Goal: Task Accomplishment & Management: Manage account settings

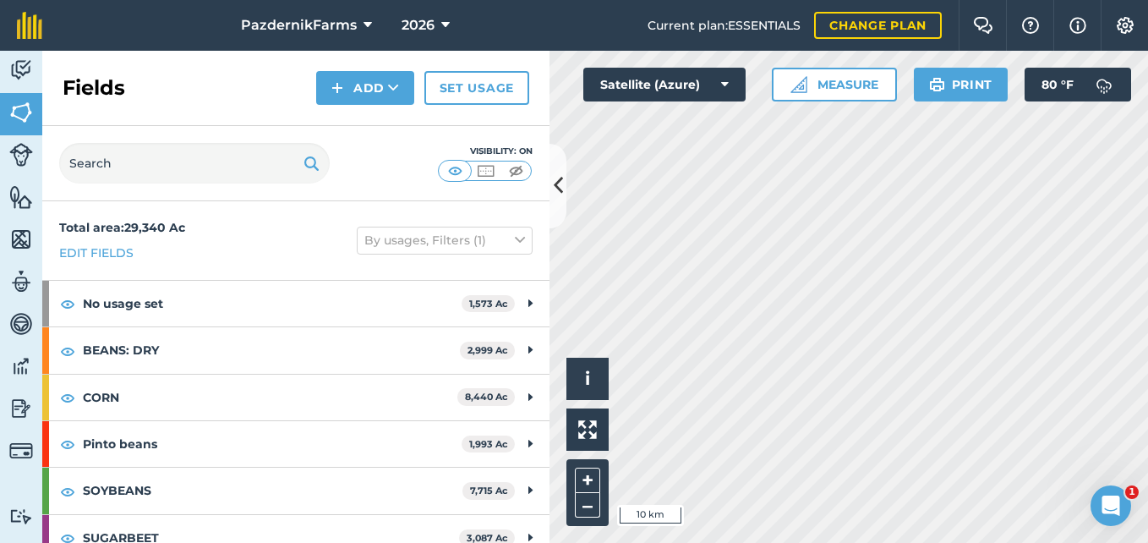
click at [527, 532] on div "Activity Fields Livestock Features Maps Team Vehicles Data Reporting Billing Tu…" at bounding box center [574, 297] width 1148 height 492
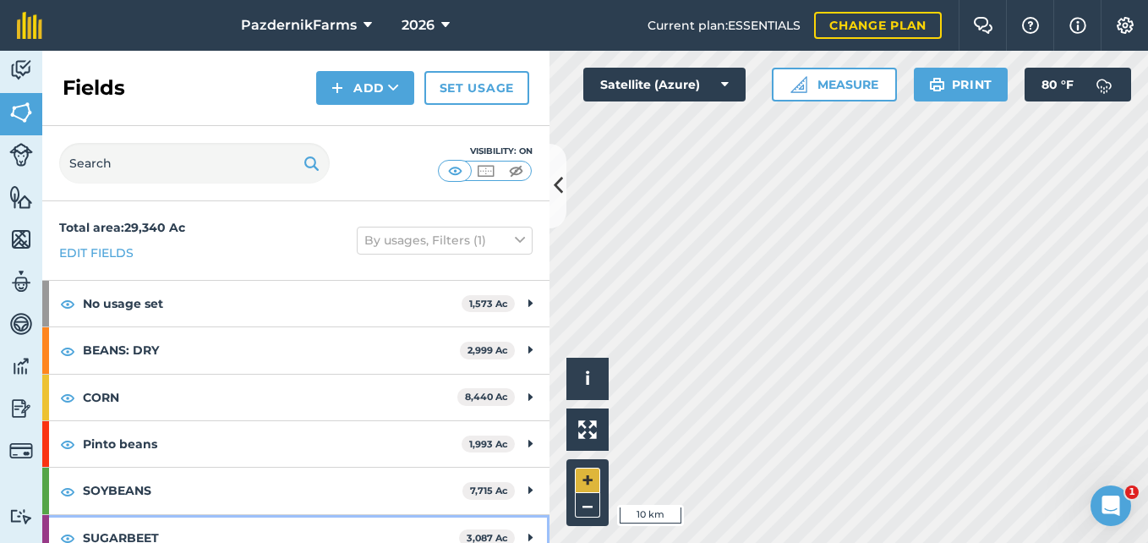
click at [683, 419] on div "Activity Fields Livestock Features Maps Team Vehicles Data Reporting Billing Tu…" at bounding box center [574, 297] width 1148 height 492
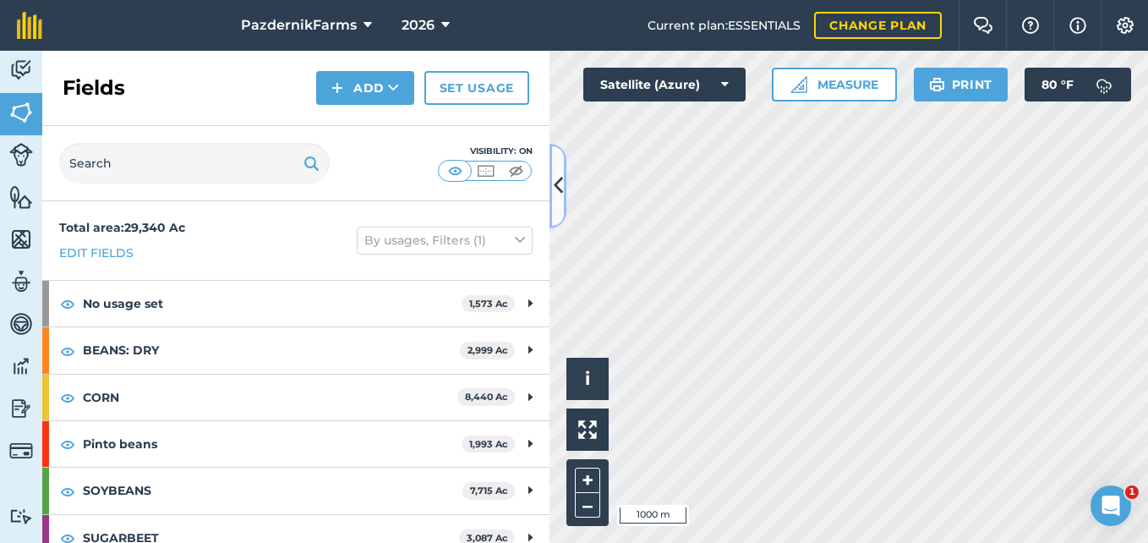
click at [551, 211] on button at bounding box center [557, 186] width 17 height 85
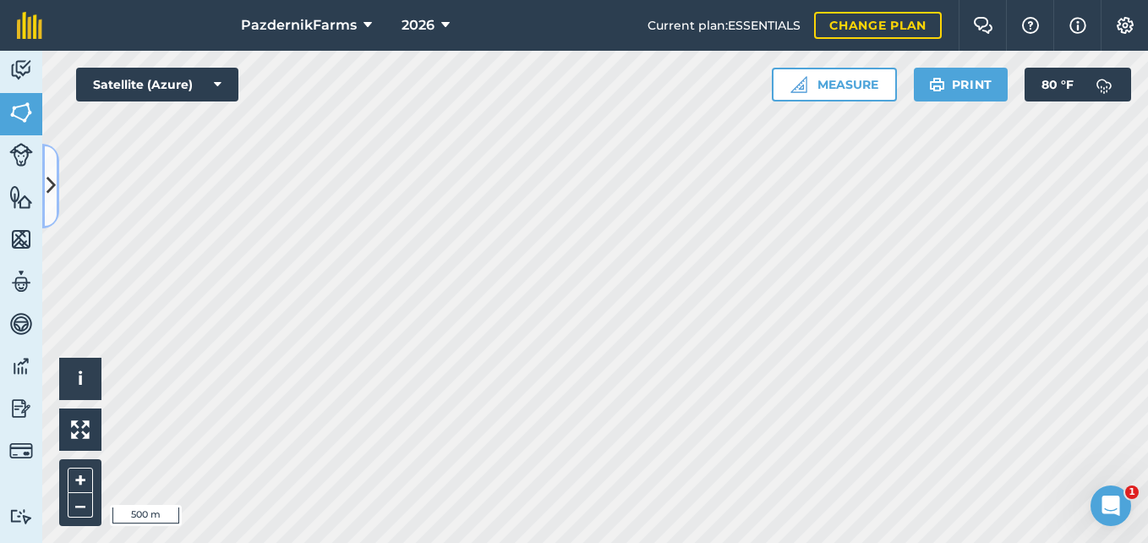
click at [49, 203] on button at bounding box center [50, 186] width 17 height 85
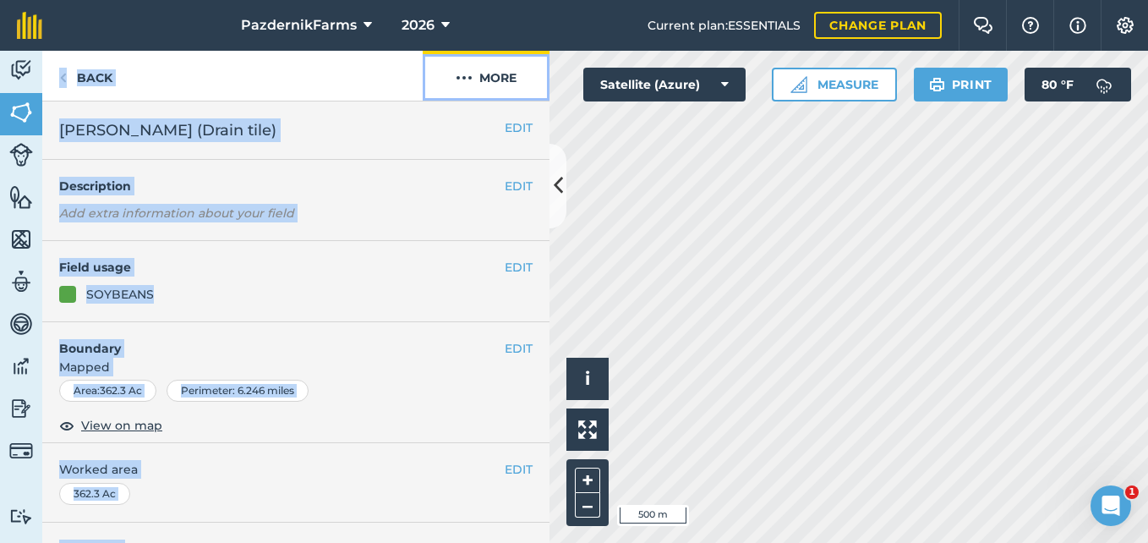
click at [498, 83] on button "More" at bounding box center [486, 76] width 127 height 50
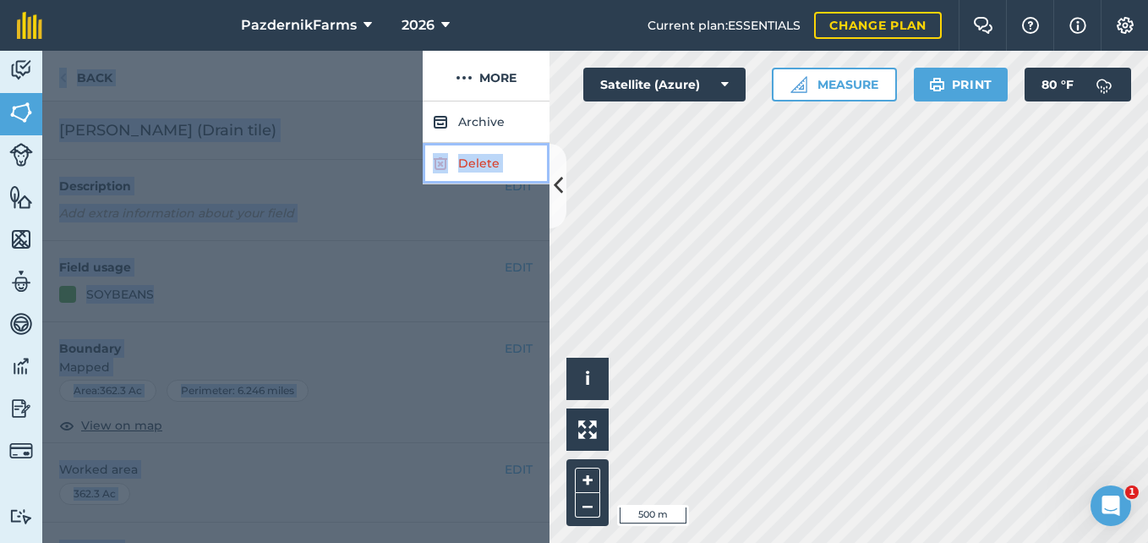
click at [440, 161] on img at bounding box center [440, 163] width 15 height 20
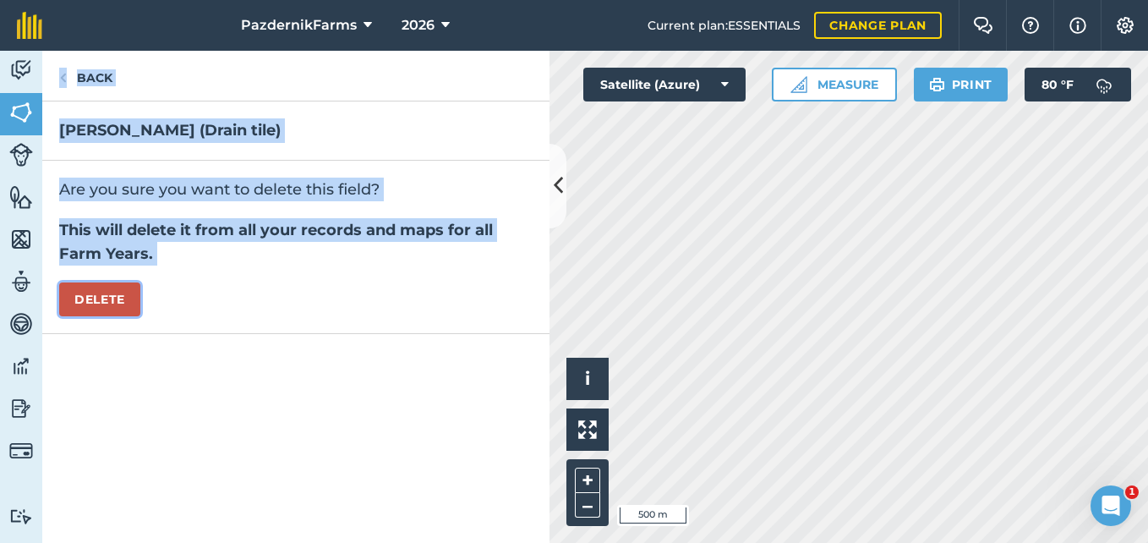
click at [111, 297] on button "Delete" at bounding box center [99, 299] width 81 height 34
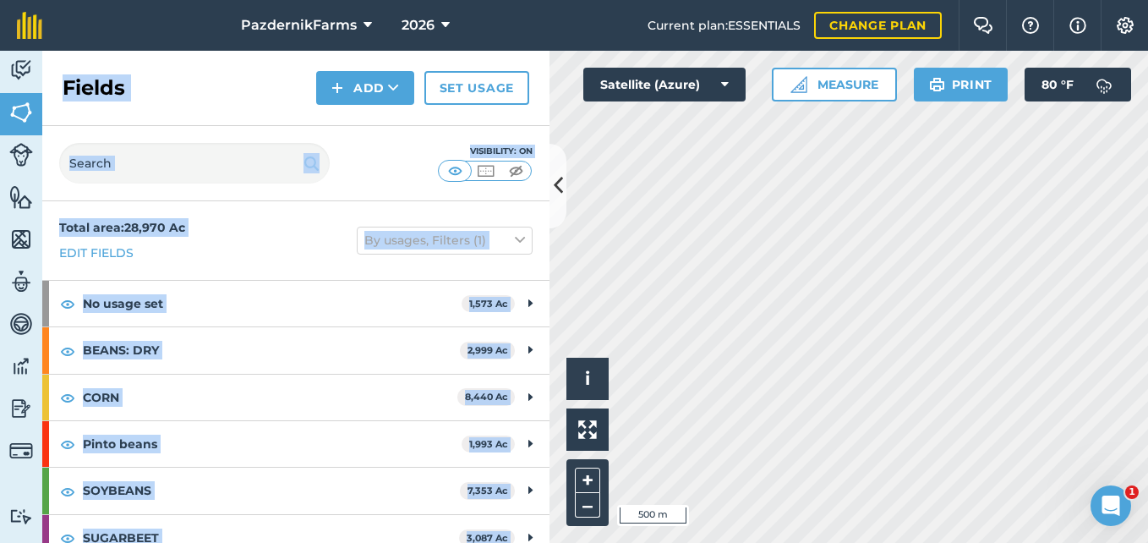
click at [220, 112] on div "Fields Add Set usage" at bounding box center [295, 88] width 507 height 75
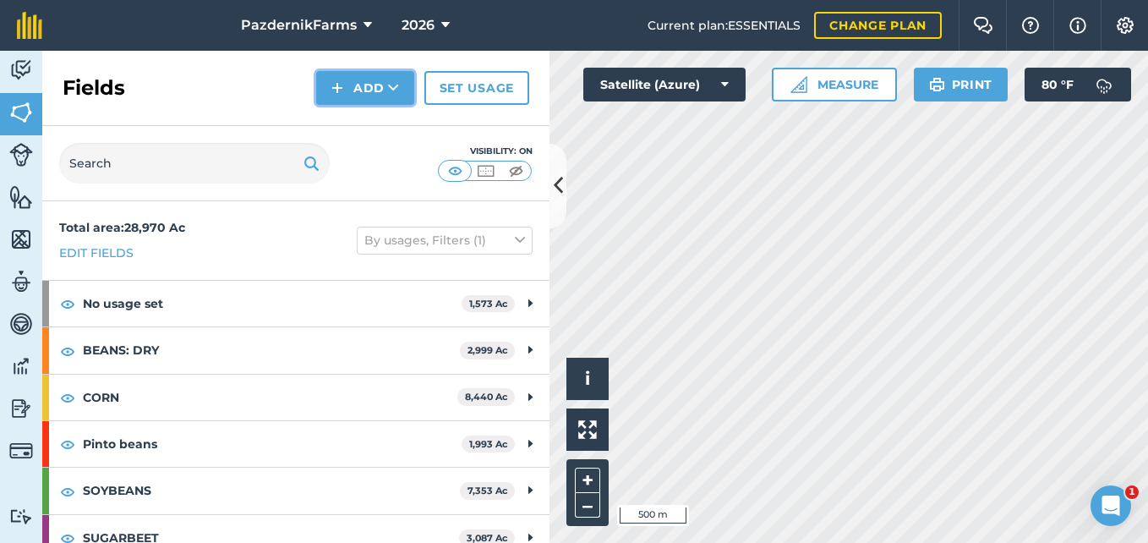
click at [388, 88] on icon at bounding box center [393, 87] width 11 height 17
click at [363, 116] on link "Draw" at bounding box center [365, 125] width 93 height 37
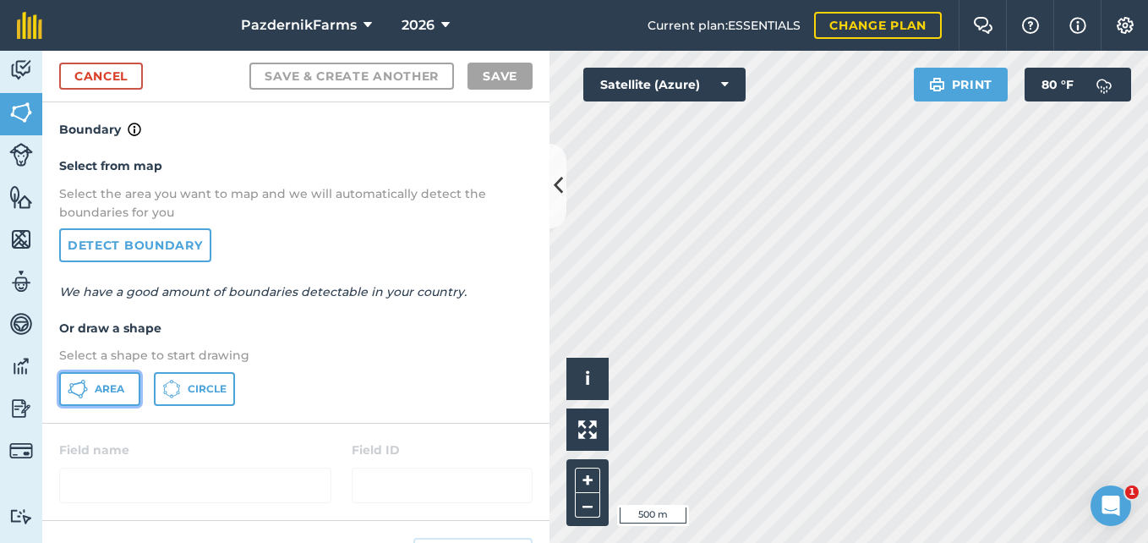
click at [111, 375] on button "Area" at bounding box center [99, 389] width 81 height 34
click at [556, 208] on button at bounding box center [557, 186] width 17 height 85
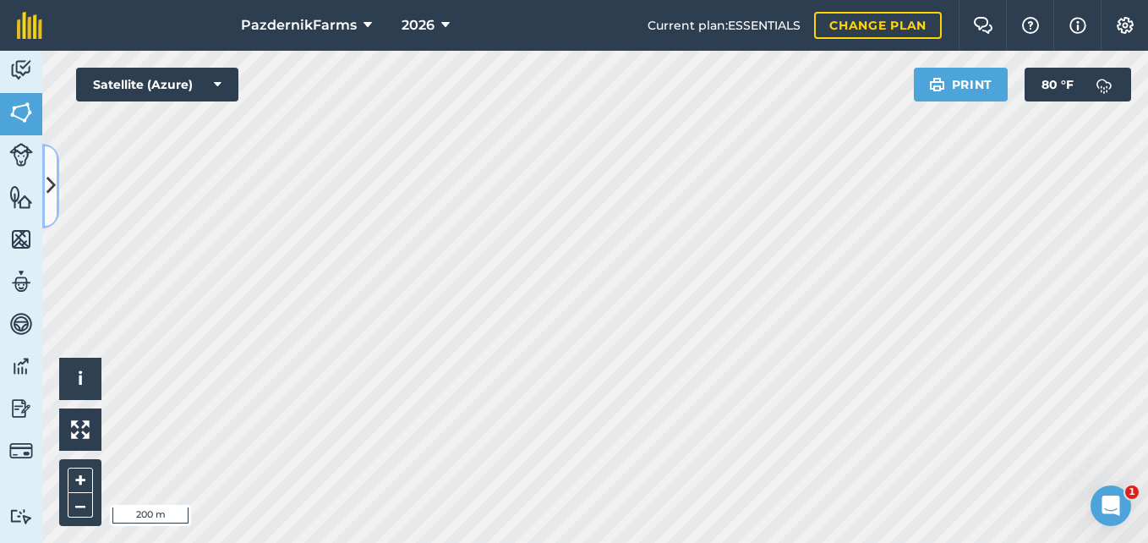
click at [54, 208] on button at bounding box center [50, 186] width 17 height 85
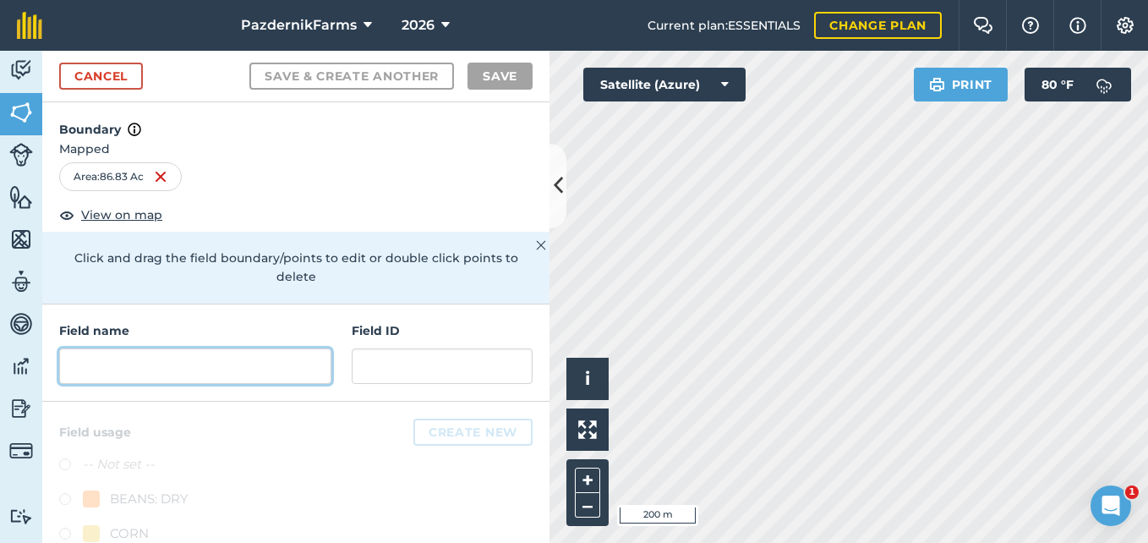
click at [146, 369] on input "text" at bounding box center [195, 366] width 272 height 36
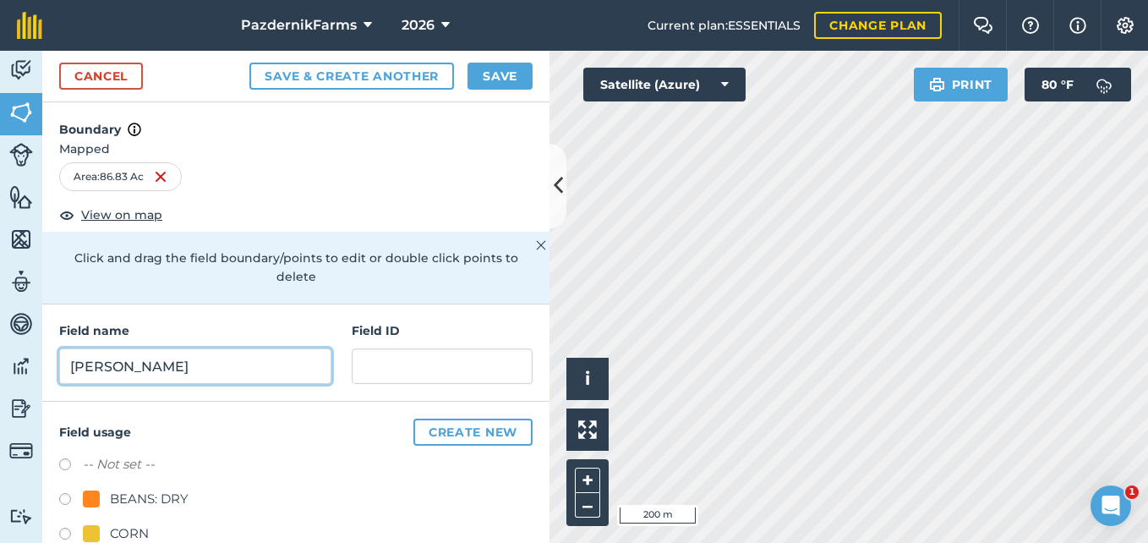
type input "[PERSON_NAME]"
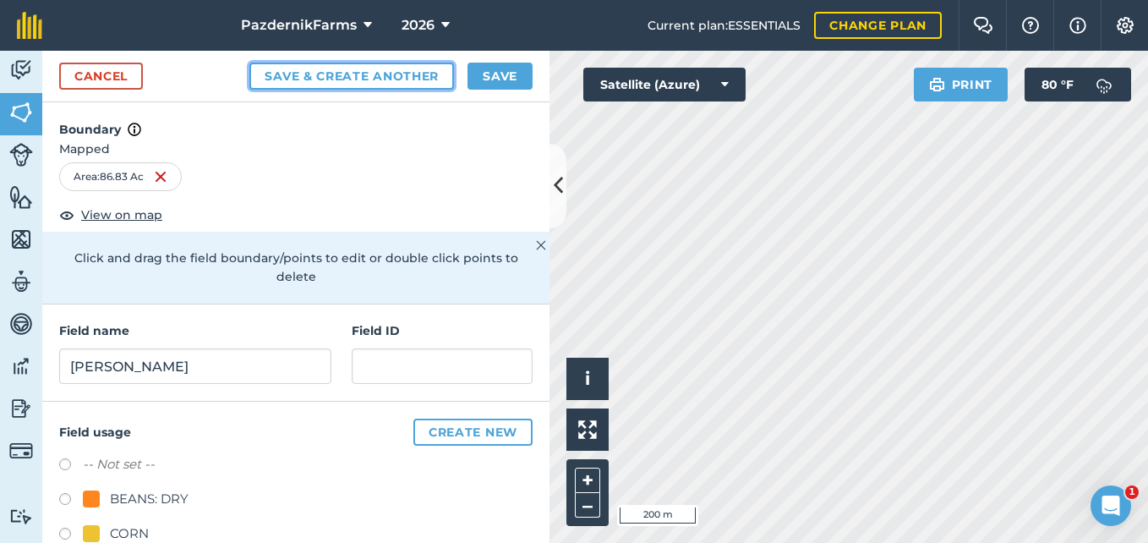
click at [256, 76] on button "Save & Create Another" at bounding box center [351, 76] width 205 height 27
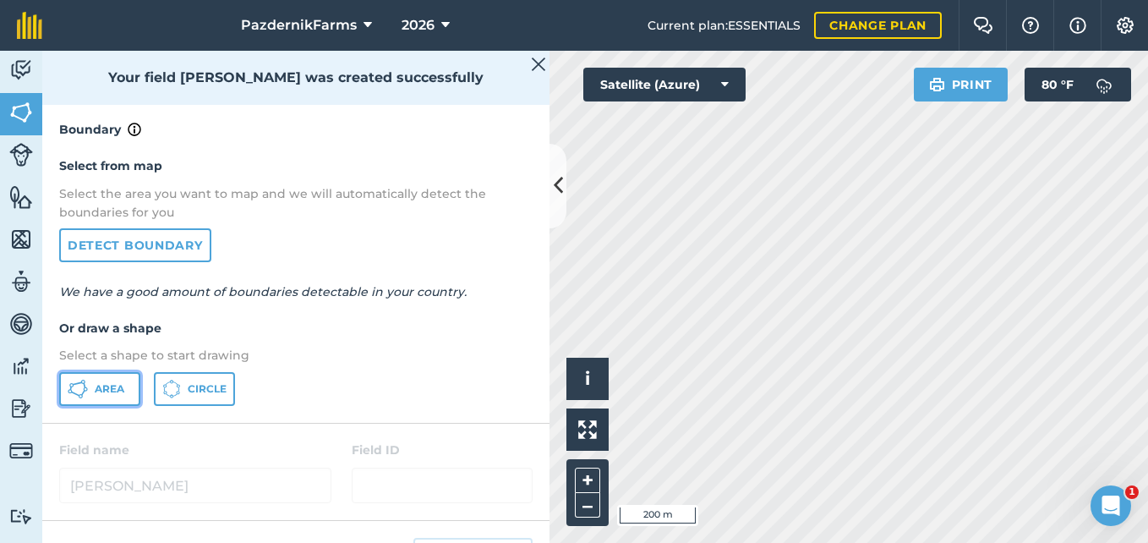
click at [126, 390] on button "Area" at bounding box center [99, 389] width 81 height 34
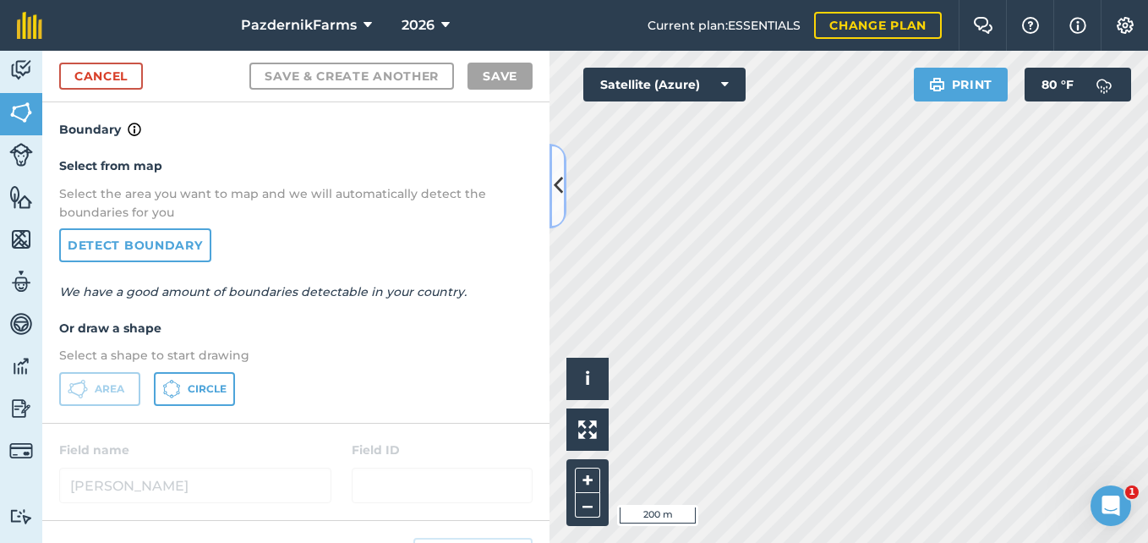
click at [555, 201] on button at bounding box center [557, 186] width 17 height 85
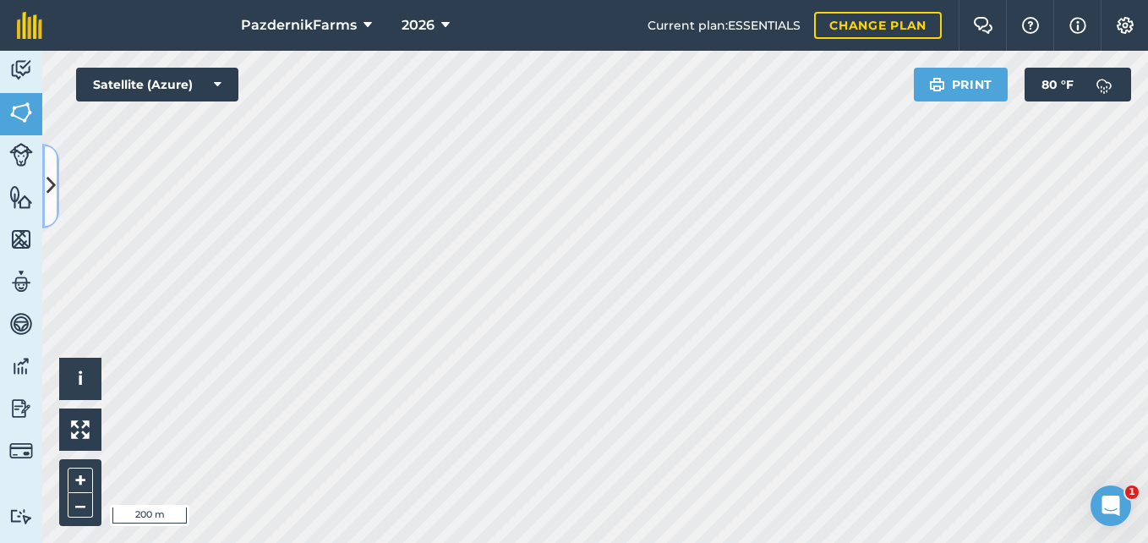
click at [52, 191] on icon at bounding box center [50, 186] width 9 height 30
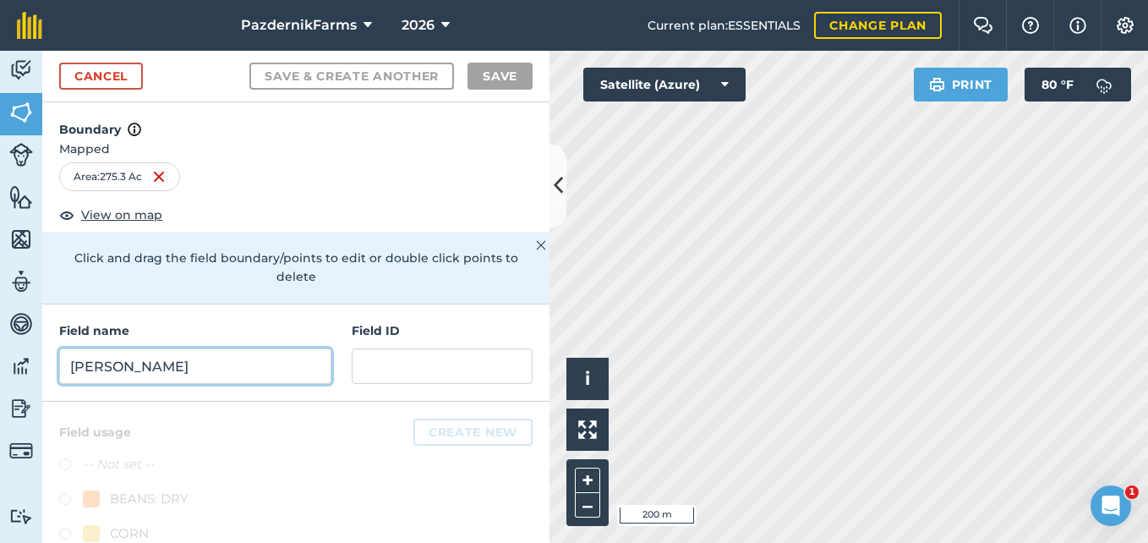
click at [223, 378] on input "[PERSON_NAME]" at bounding box center [195, 366] width 272 height 36
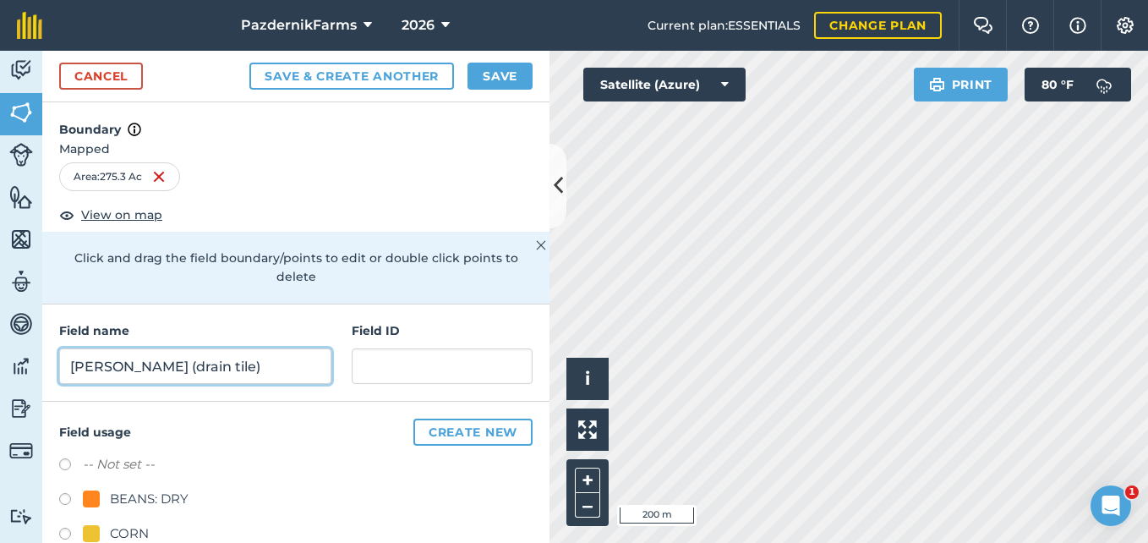
type input "[PERSON_NAME] (drain tile)"
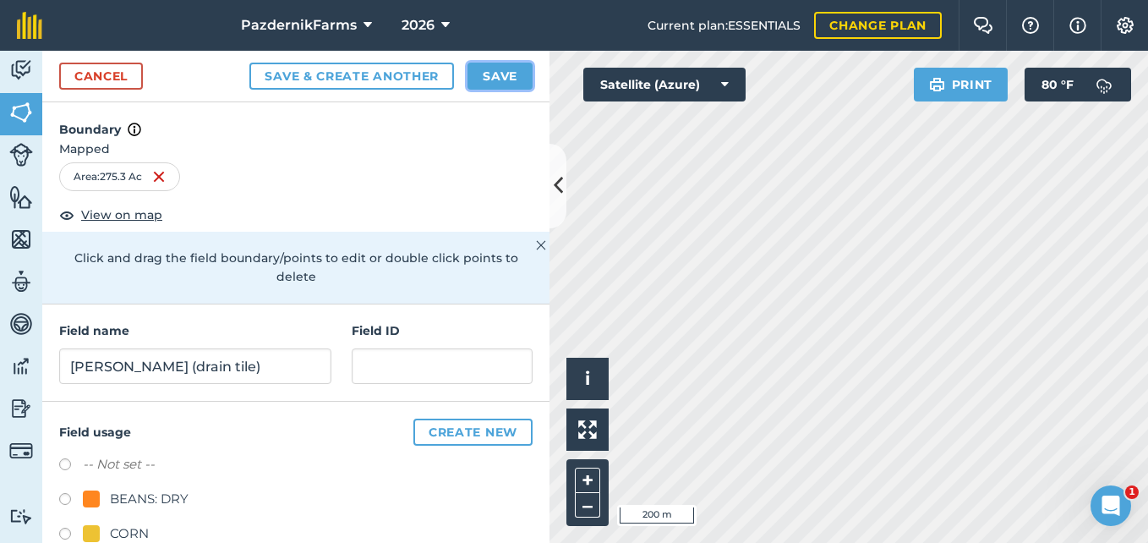
click at [511, 65] on button "Save" at bounding box center [499, 76] width 65 height 27
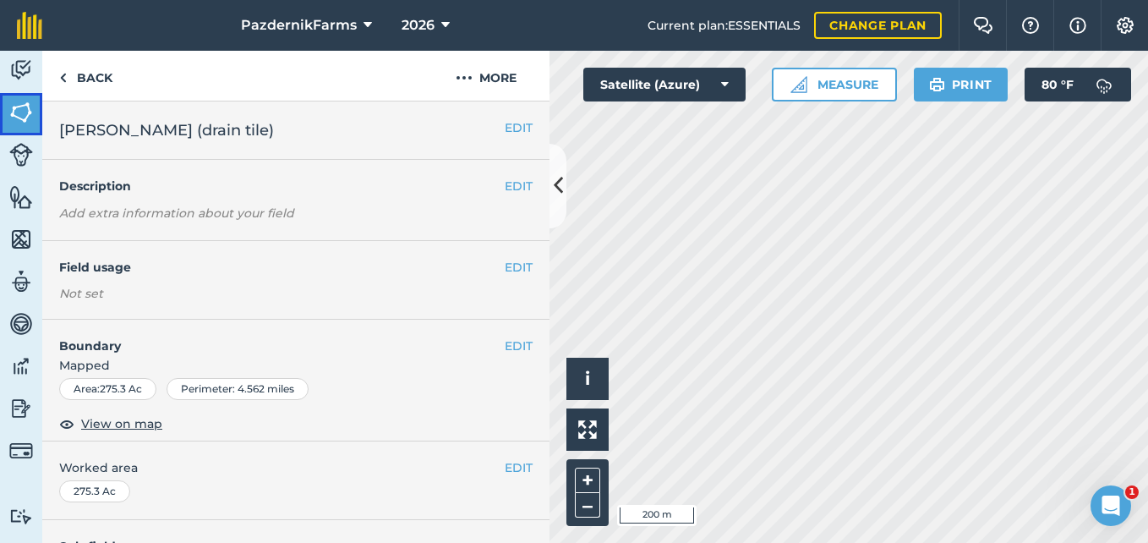
click at [14, 110] on img at bounding box center [21, 112] width 24 height 25
click at [519, 265] on button "EDIT" at bounding box center [519, 267] width 28 height 19
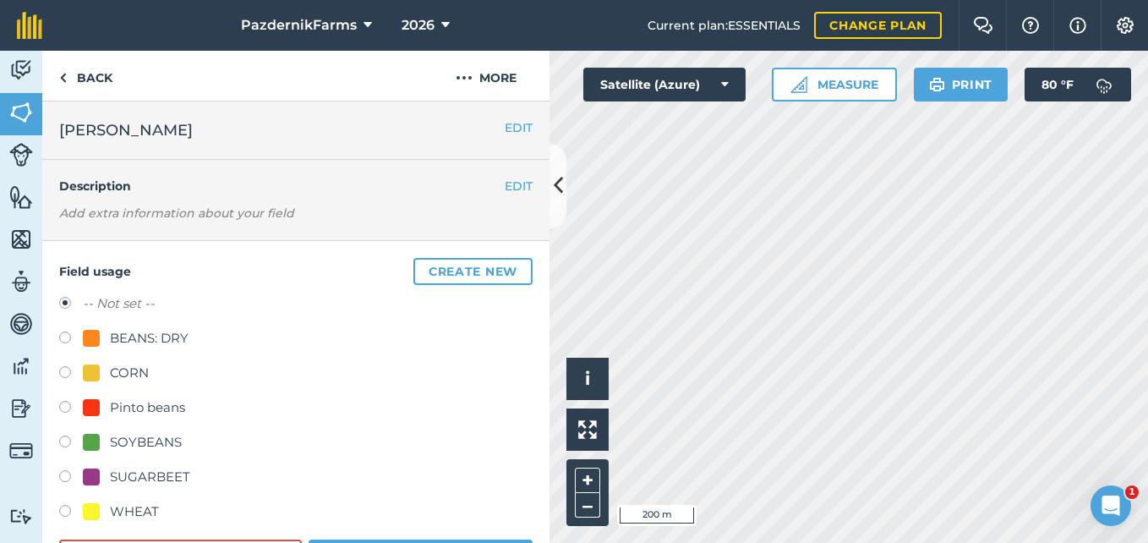
click at [75, 474] on label at bounding box center [71, 478] width 24 height 17
radio input "true"
radio input "false"
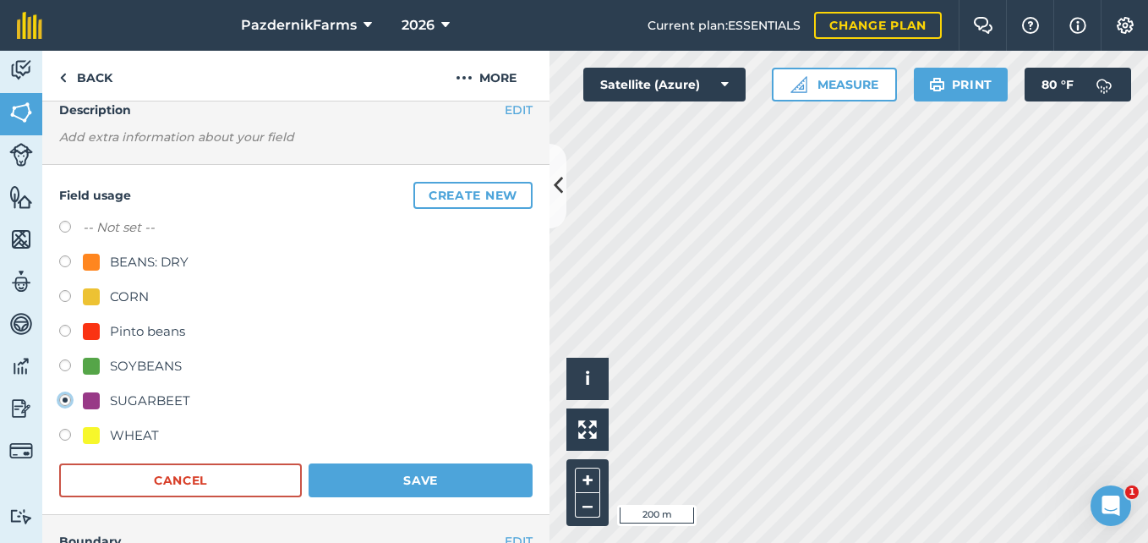
scroll to position [254, 0]
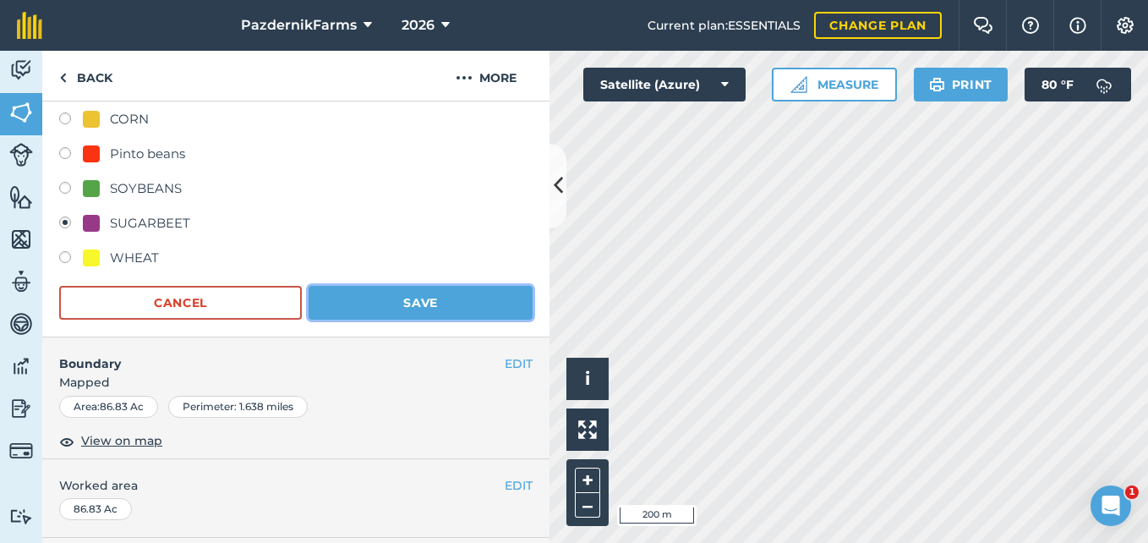
click at [370, 314] on button "Save" at bounding box center [421, 303] width 224 height 34
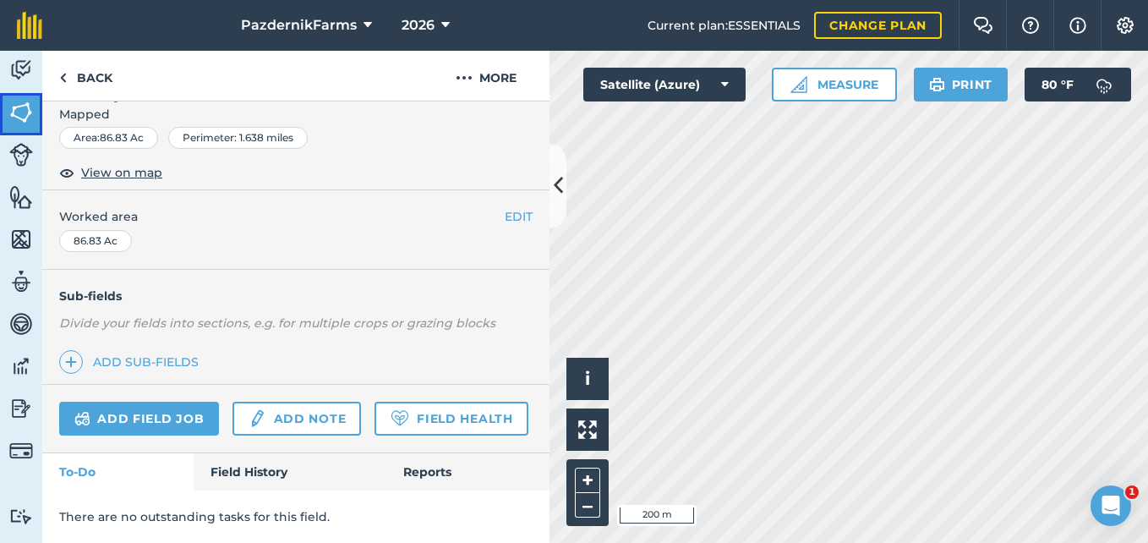
click at [23, 106] on img at bounding box center [21, 112] width 24 height 25
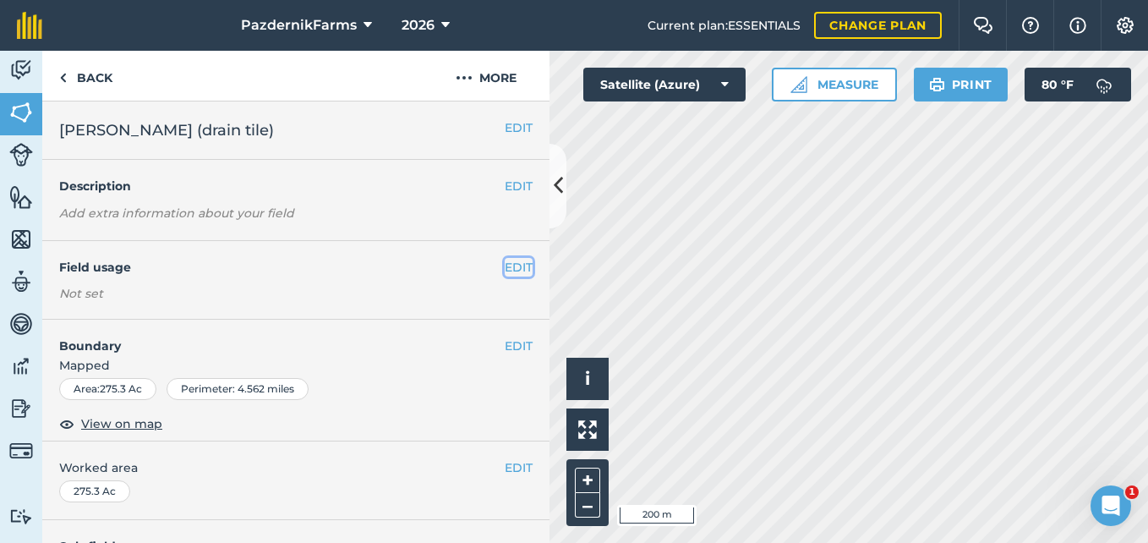
click at [516, 266] on button "EDIT" at bounding box center [519, 267] width 28 height 19
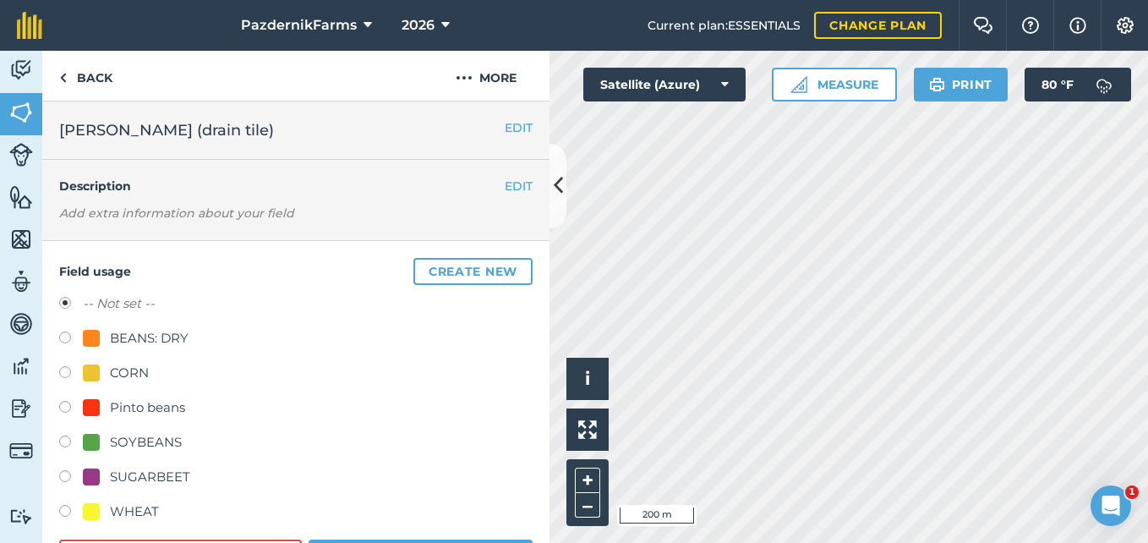
click at [82, 441] on label at bounding box center [71, 443] width 24 height 17
radio input "true"
radio input "false"
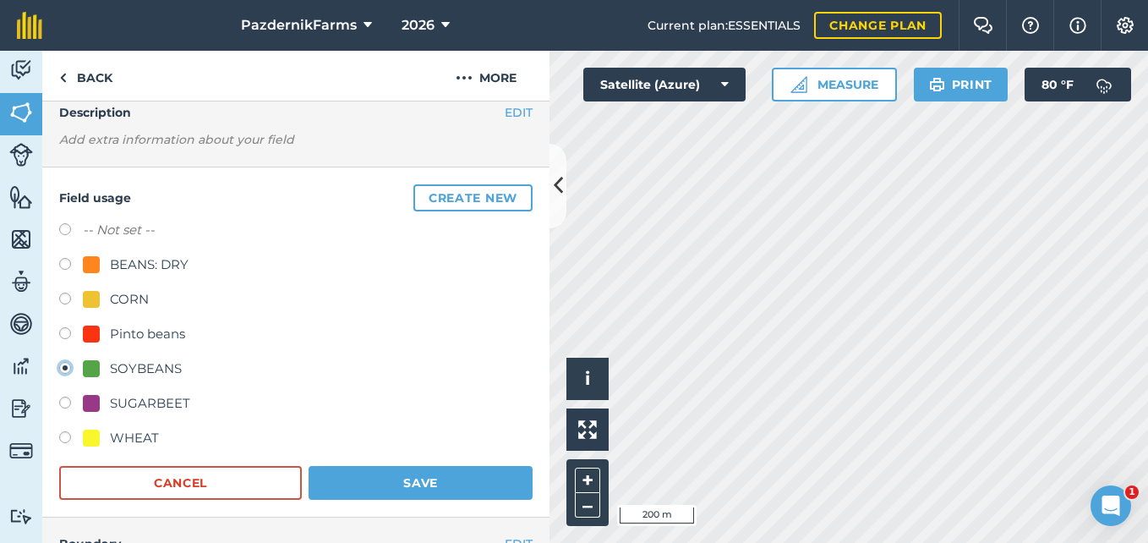
scroll to position [169, 0]
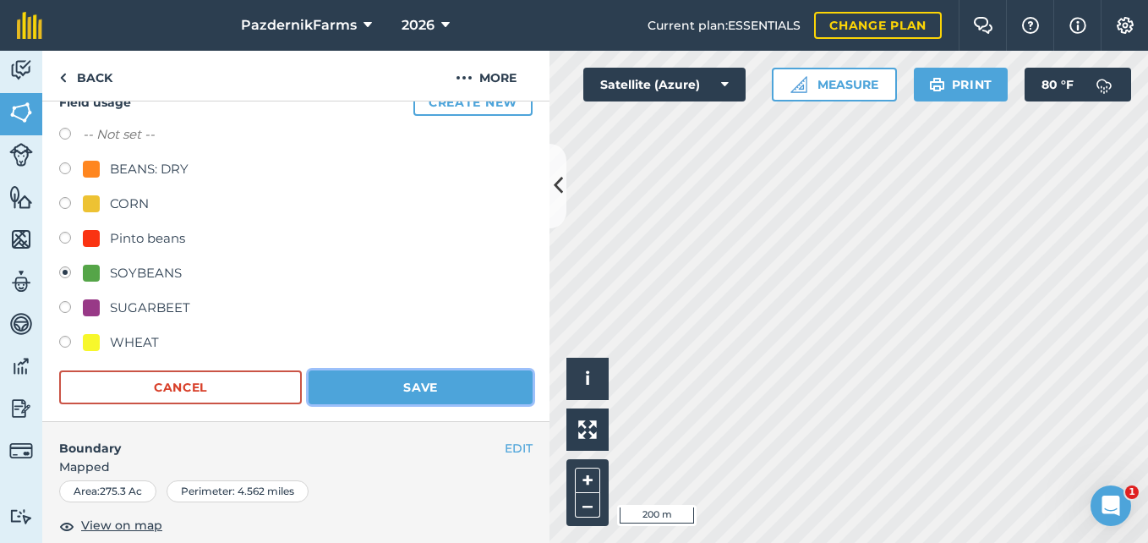
click at [347, 391] on button "Save" at bounding box center [421, 387] width 224 height 34
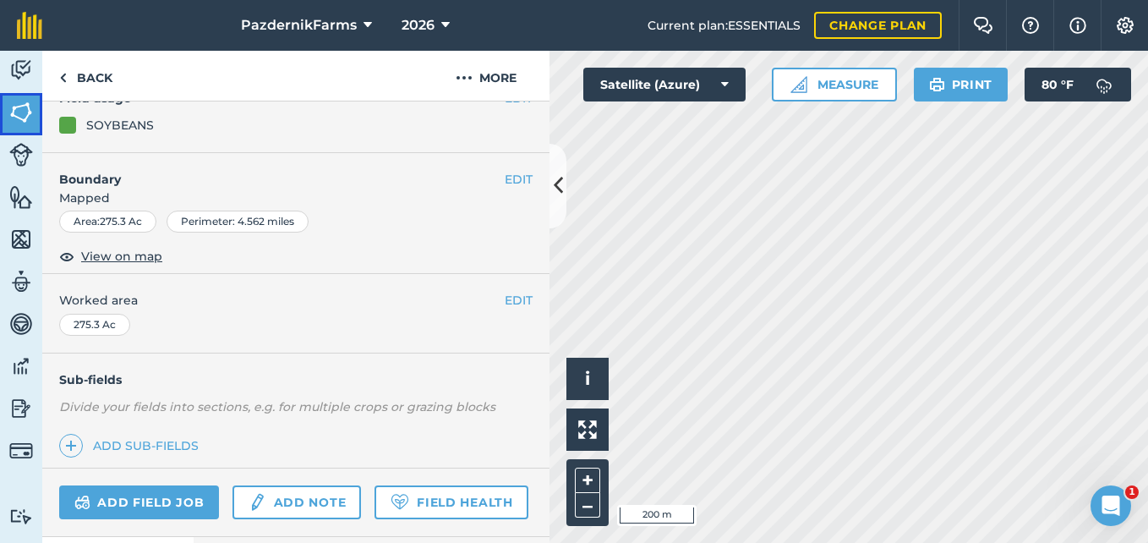
click at [24, 123] on img at bounding box center [21, 112] width 24 height 25
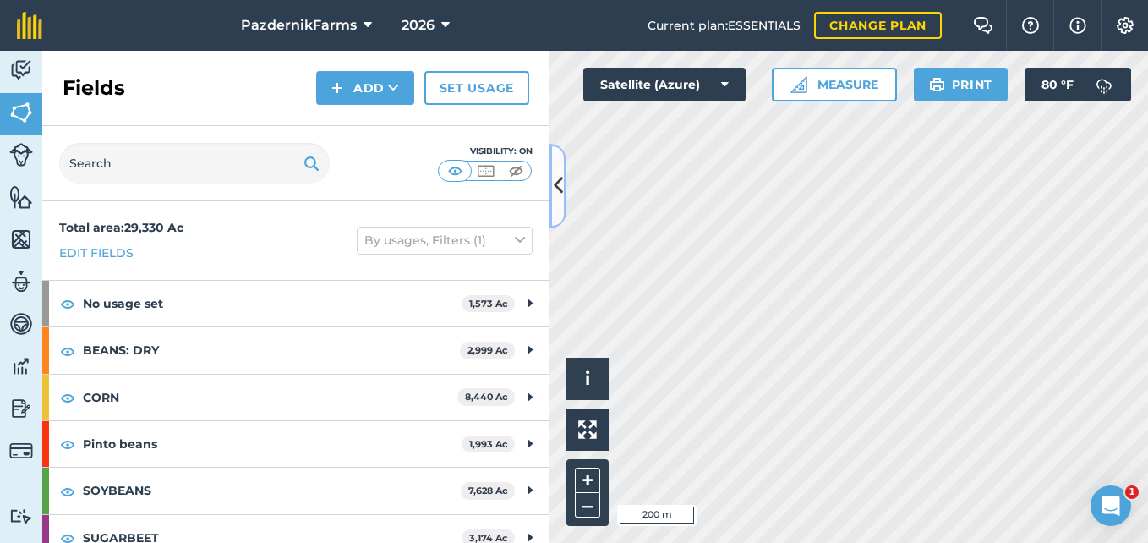
click at [560, 201] on button at bounding box center [557, 186] width 17 height 85
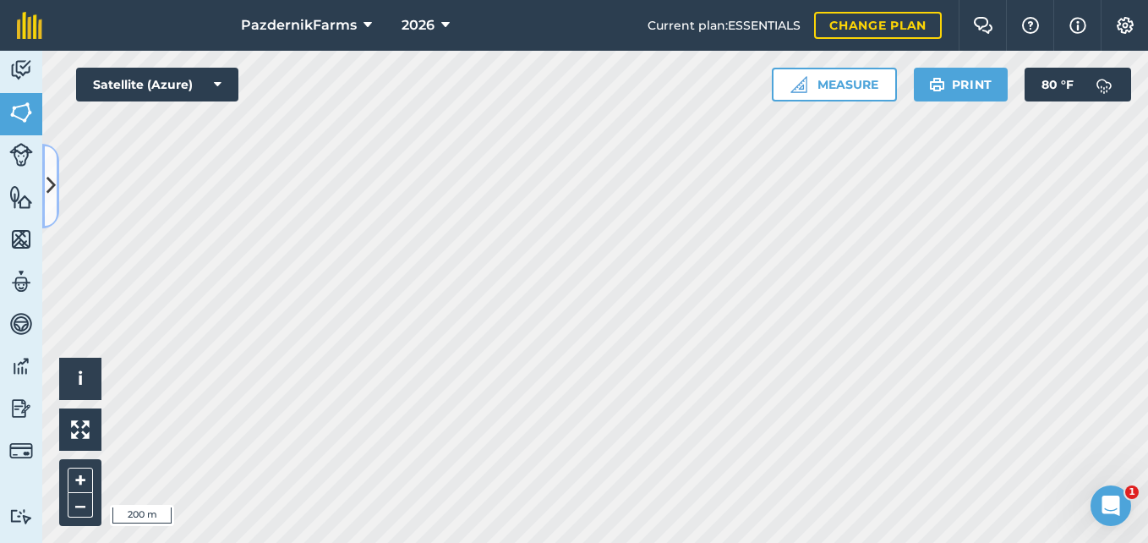
click at [47, 187] on icon at bounding box center [50, 186] width 9 height 30
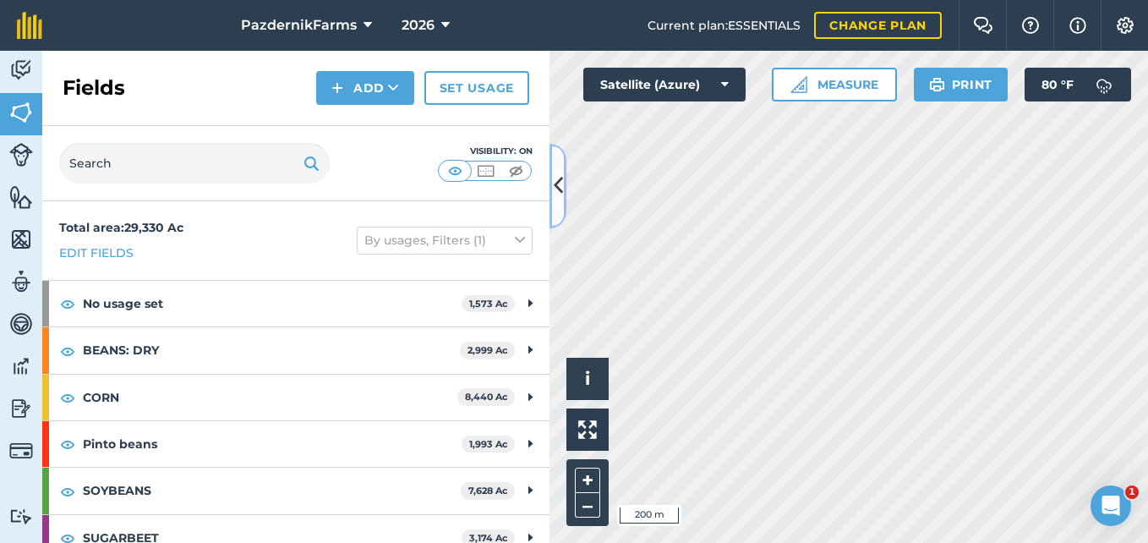
click at [563, 188] on button at bounding box center [557, 186] width 17 height 85
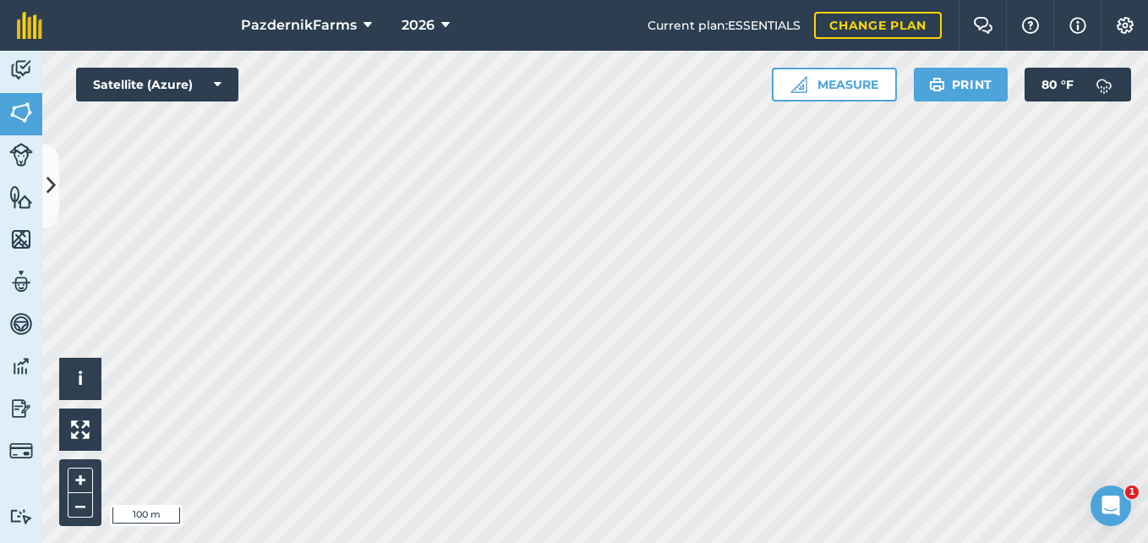
click at [557, 0] on html "PazdernikFarms 2026 Current plan : ESSENTIALS Change plan Farm Chat Help Info S…" at bounding box center [574, 271] width 1148 height 543
